Goal: Check status

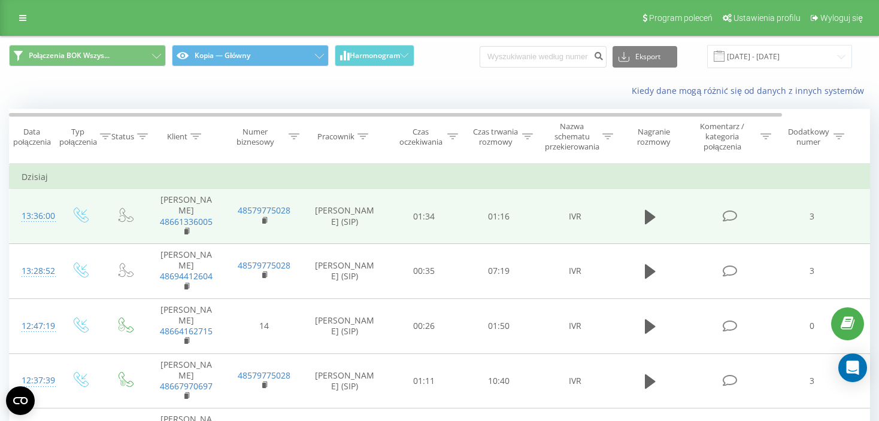
scroll to position [479, 0]
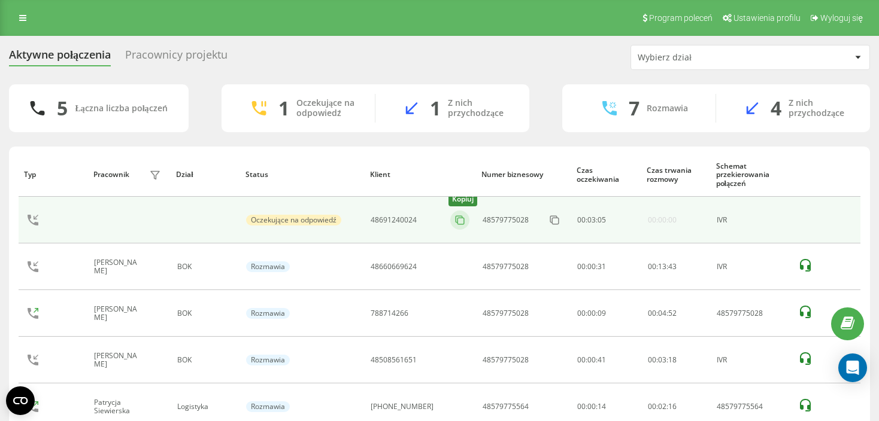
click at [454, 220] on icon at bounding box center [460, 220] width 12 height 12
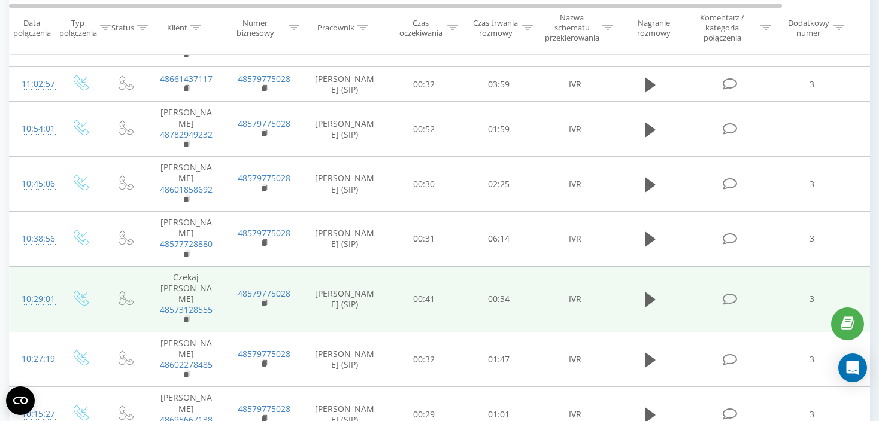
scroll to position [1077, 0]
